Goal: Navigation & Orientation: Find specific page/section

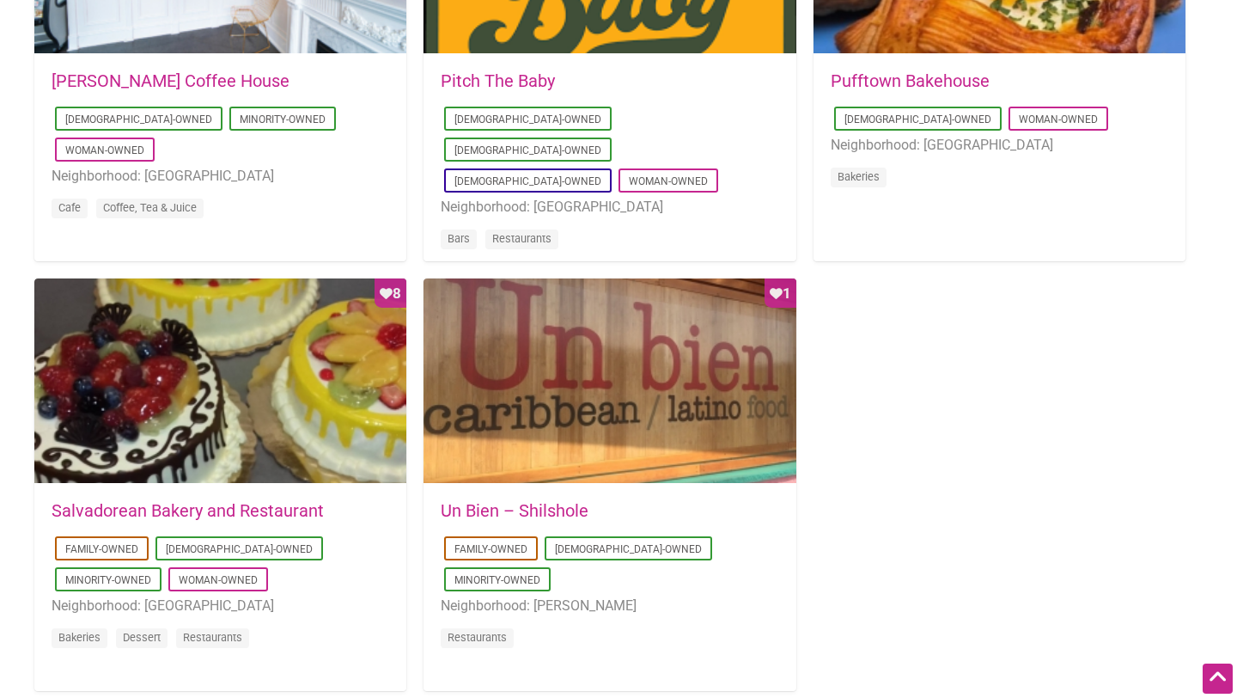
scroll to position [1515, 0]
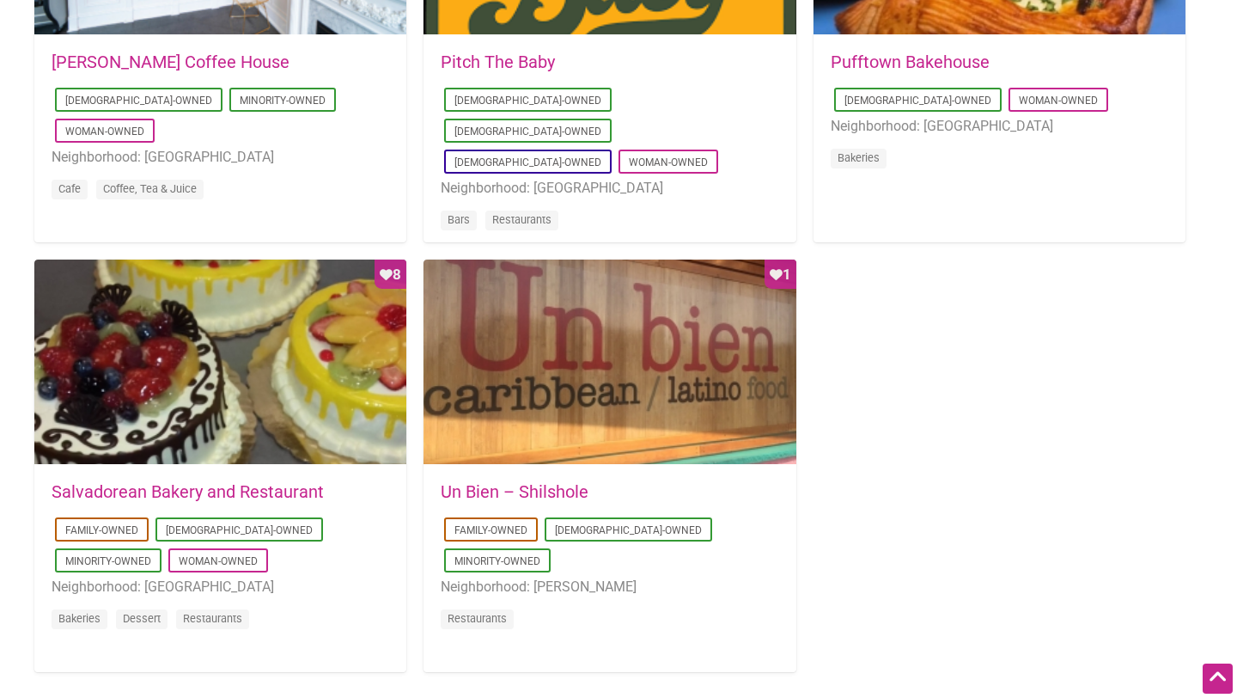
click at [884, 66] on link "Pufftown Bakehouse" at bounding box center [910, 62] width 159 height 21
click at [547, 484] on link "Un Bien – Shilshole" at bounding box center [515, 491] width 148 height 21
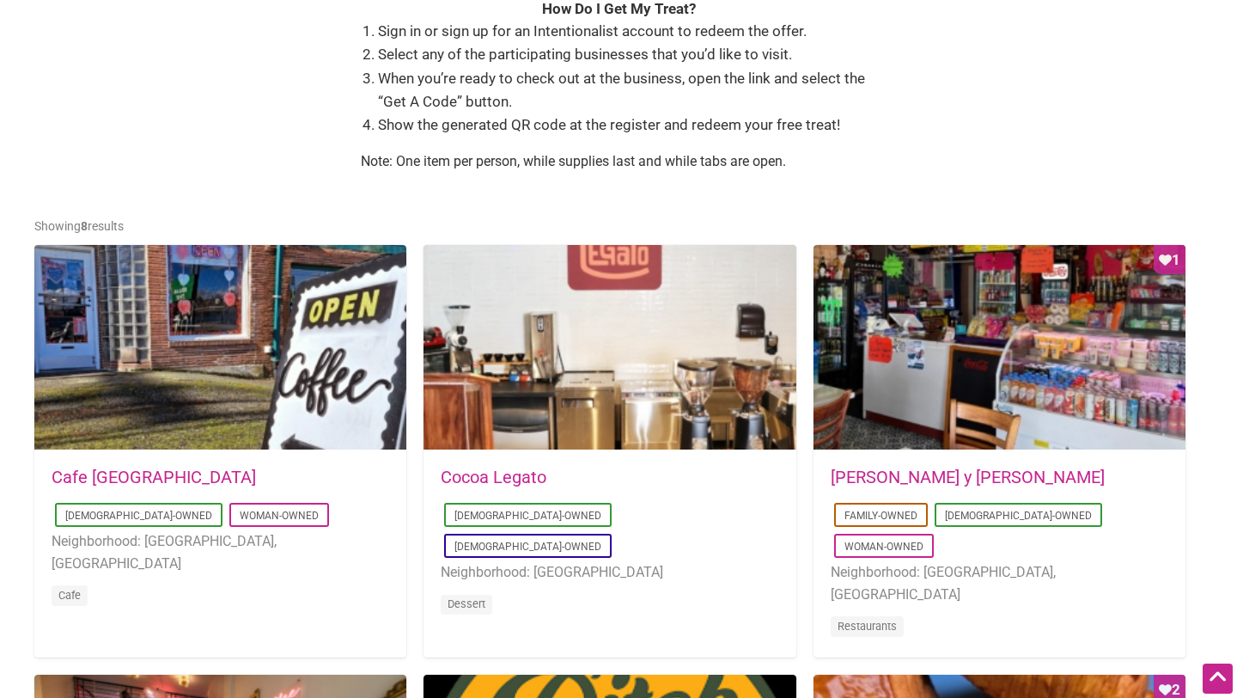
scroll to position [669, 0]
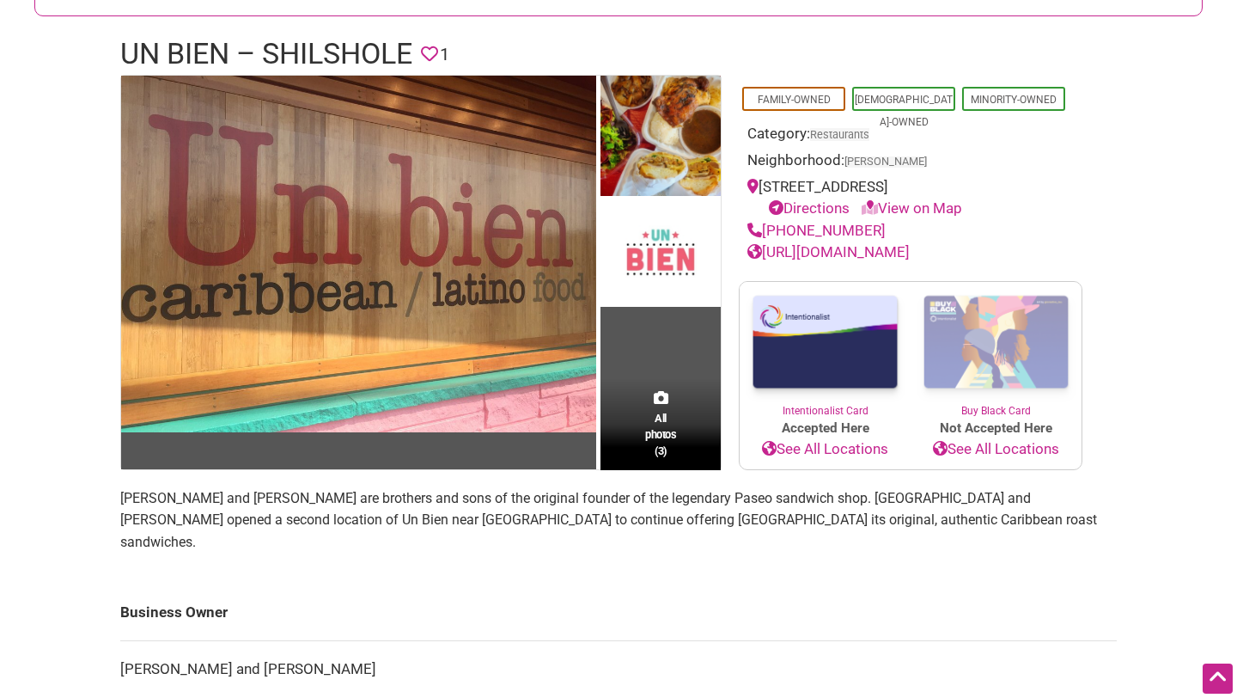
scroll to position [254, 0]
